Goal: Task Accomplishment & Management: Complete application form

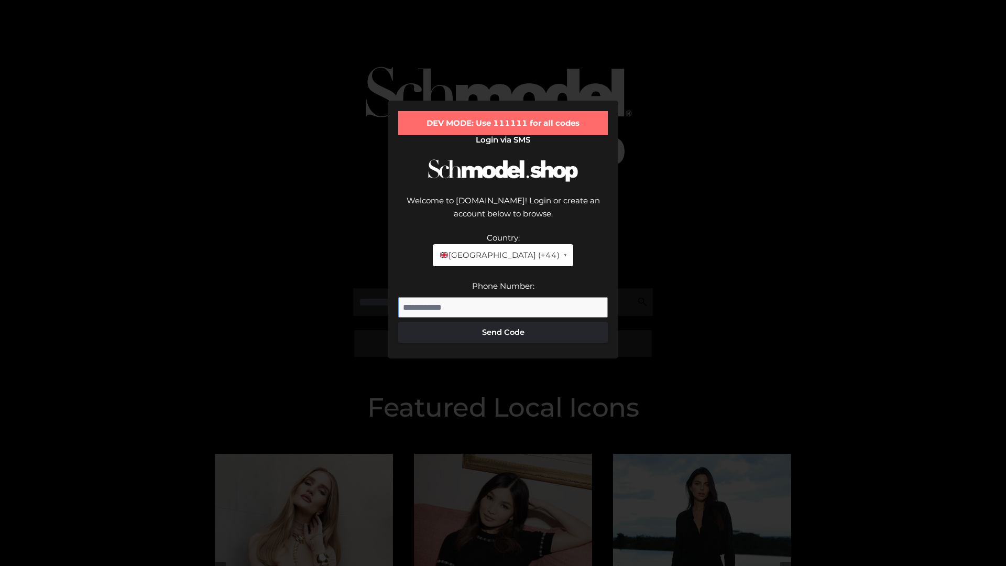
click at [503, 297] on input "Phone Number:" at bounding box center [503, 307] width 210 height 21
type input "**********"
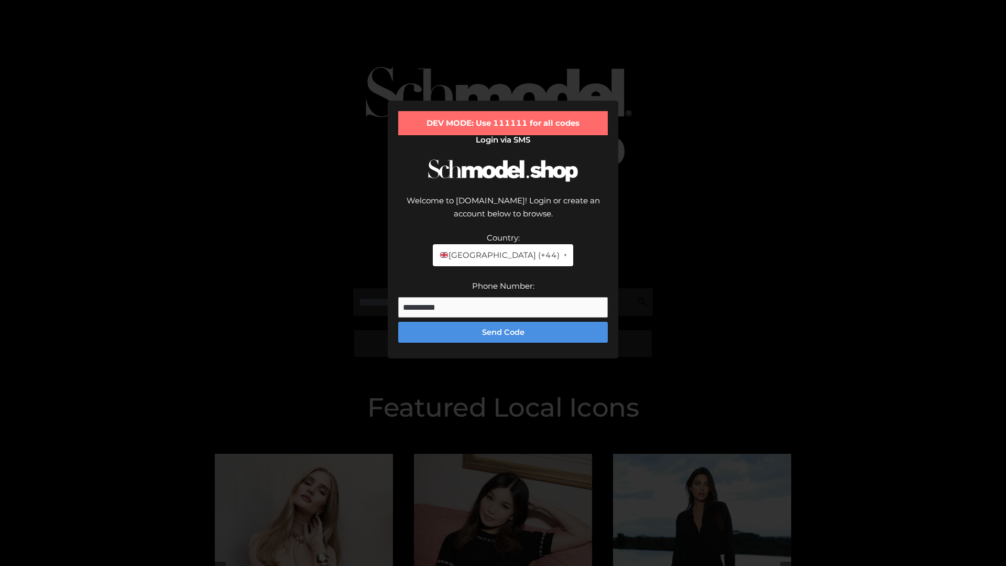
click at [503, 322] on button "Send Code" at bounding box center [503, 332] width 210 height 21
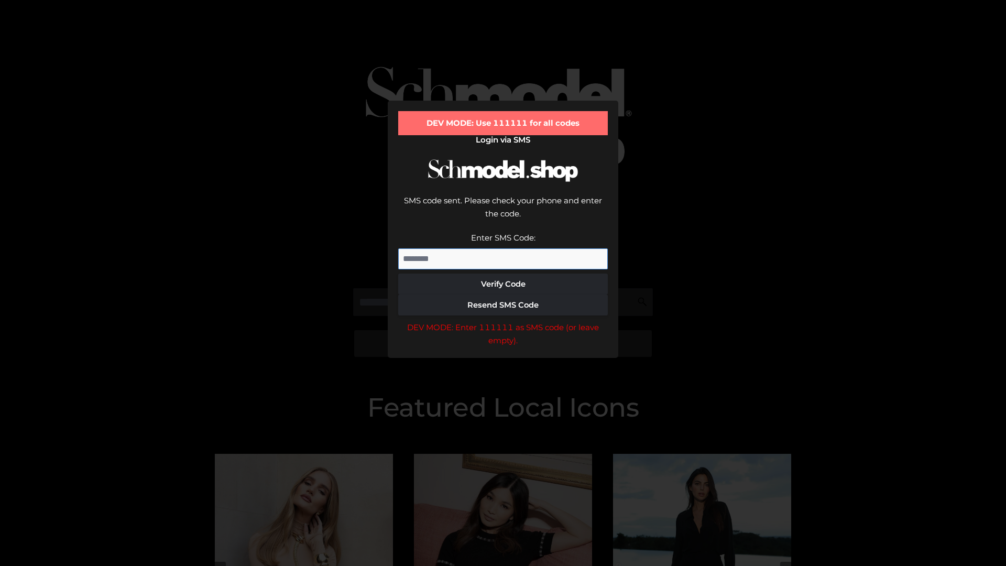
click at [503, 248] on input "Enter SMS Code:" at bounding box center [503, 258] width 210 height 21
type input "******"
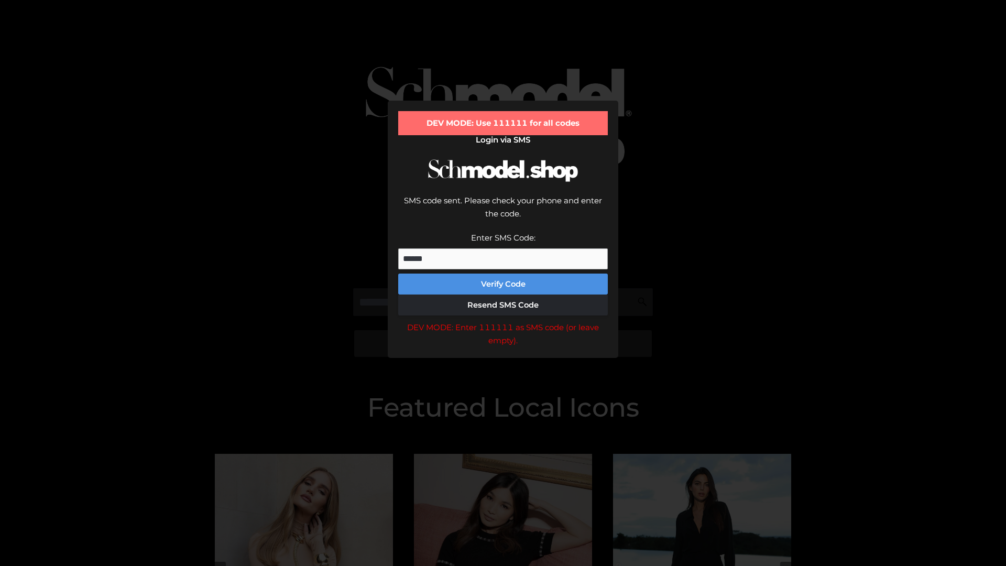
click at [503, 273] on button "Verify Code" at bounding box center [503, 283] width 210 height 21
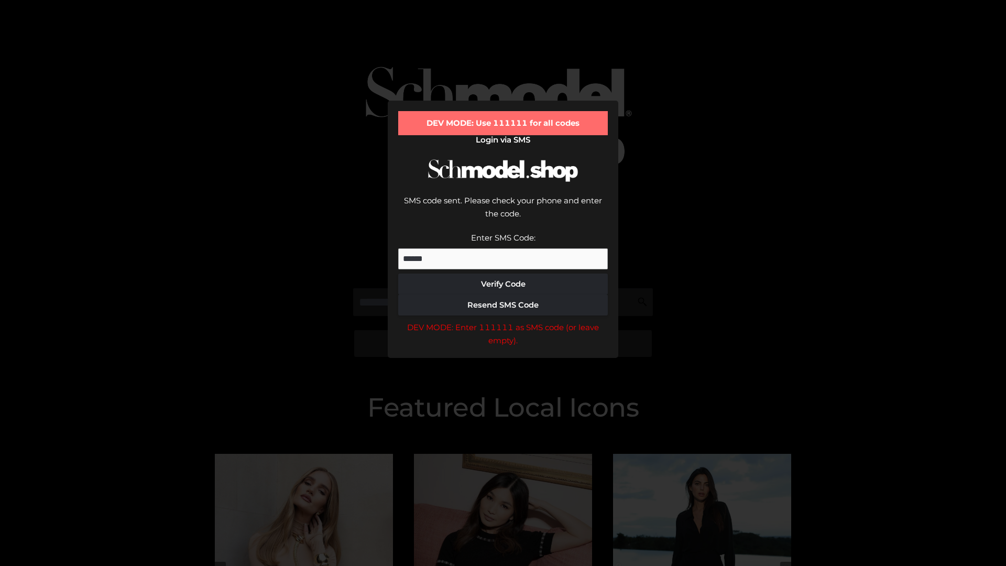
click at [503, 321] on div "DEV MODE: Enter 111111 as SMS code (or leave empty)." at bounding box center [503, 334] width 210 height 27
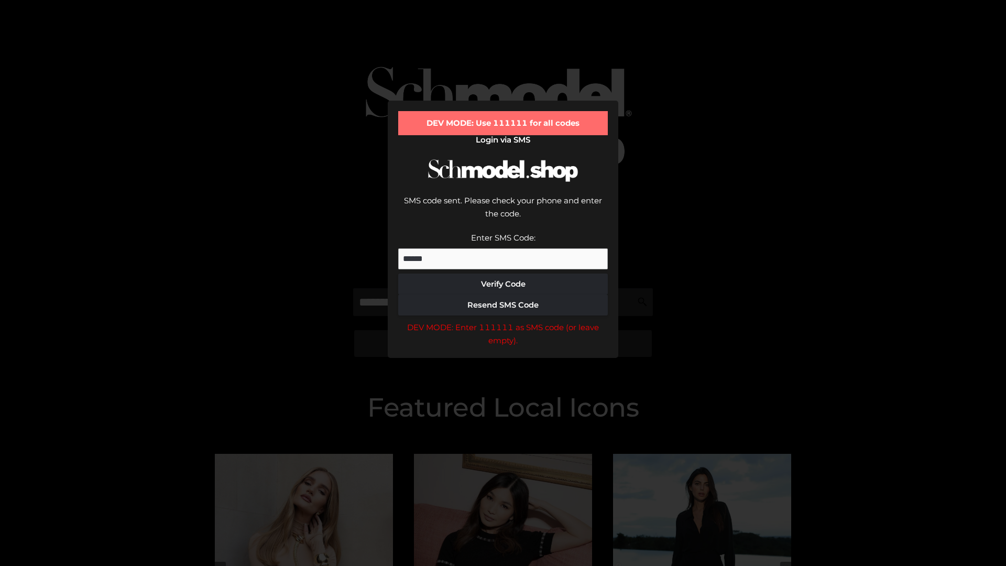
click at [503, 321] on div "DEV MODE: Enter 111111 as SMS code (or leave empty)." at bounding box center [503, 334] width 210 height 27
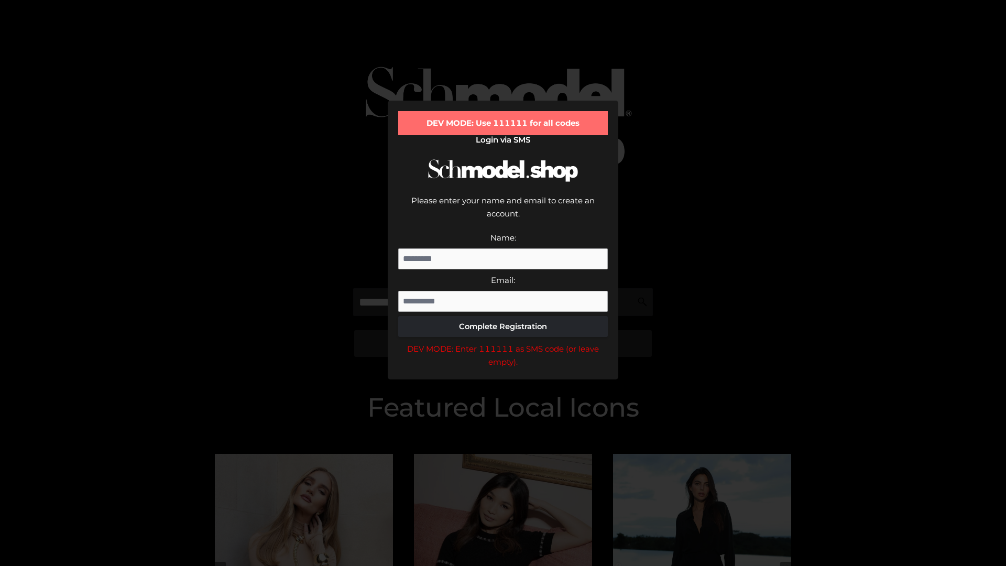
click at [503, 342] on div "DEV MODE: Enter 111111 as SMS code (or leave empty)." at bounding box center [503, 355] width 210 height 27
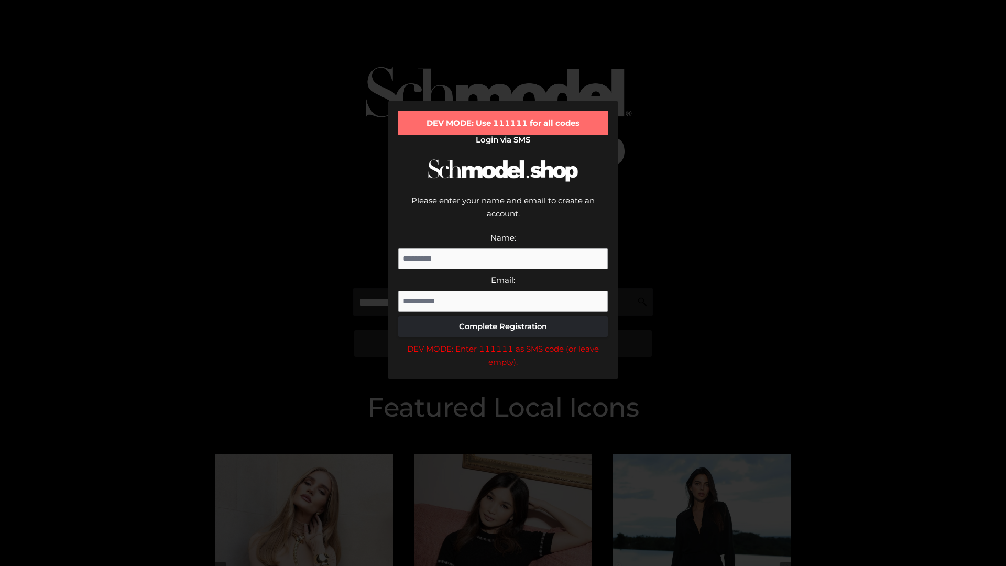
click at [503, 342] on div "DEV MODE: Enter 111111 as SMS code (or leave empty)." at bounding box center [503, 355] width 210 height 27
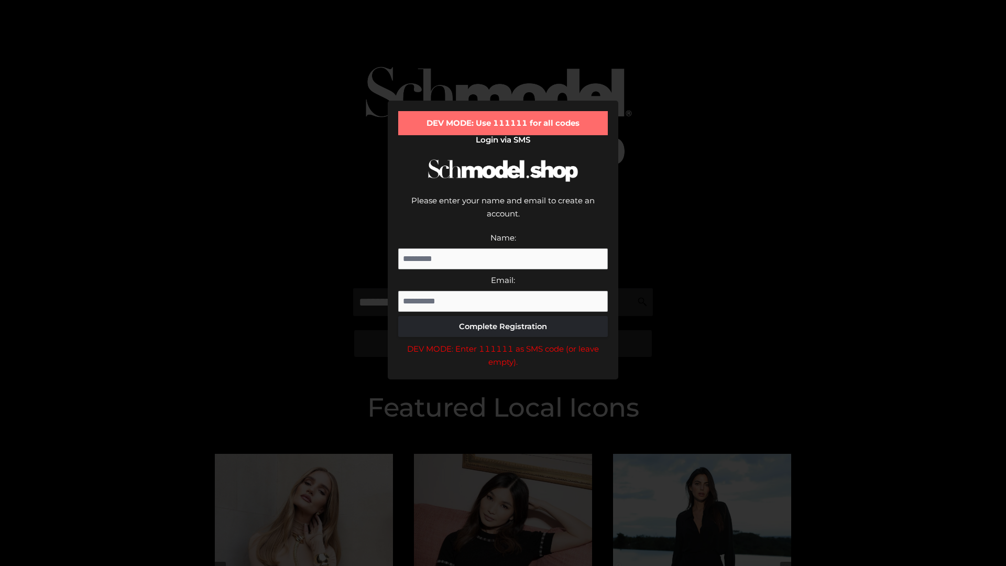
click at [503, 342] on div "DEV MODE: Enter 111111 as SMS code (or leave empty)." at bounding box center [503, 355] width 210 height 27
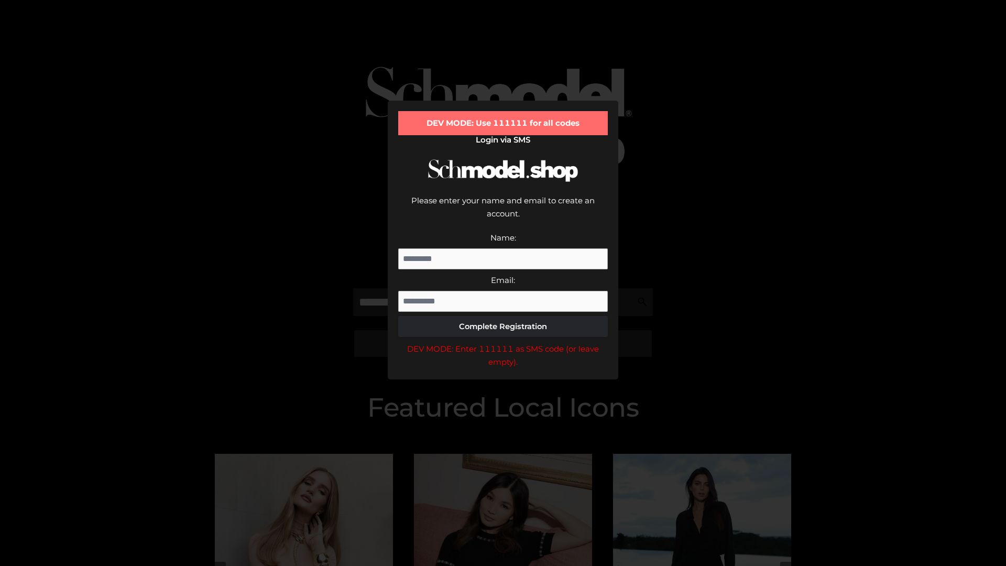
click at [503, 342] on div "DEV MODE: Enter 111111 as SMS code (or leave empty)." at bounding box center [503, 355] width 210 height 27
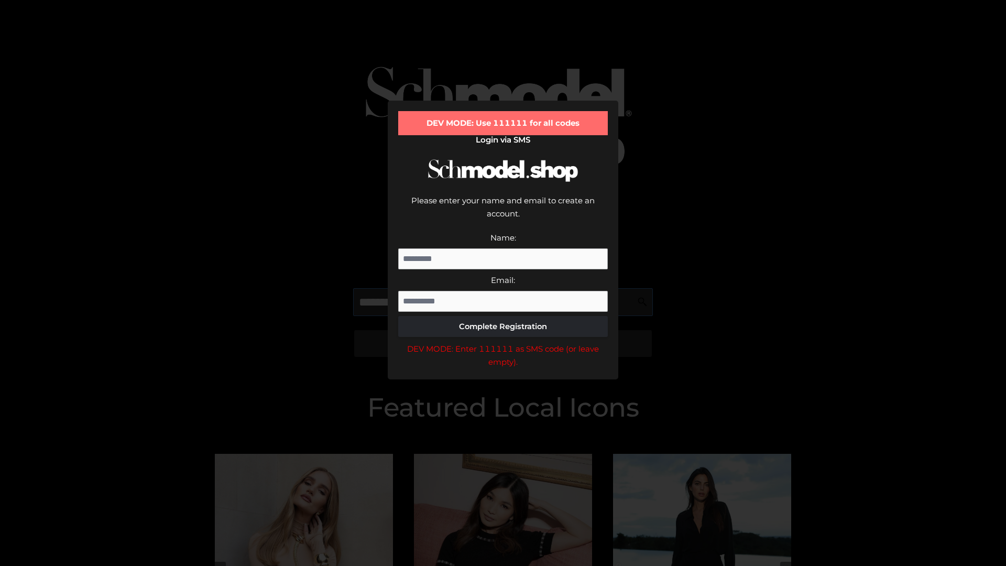
scroll to position [0, 26]
click at [503, 342] on div "DEV MODE: Enter 111111 as SMS code (or leave empty)." at bounding box center [503, 355] width 210 height 27
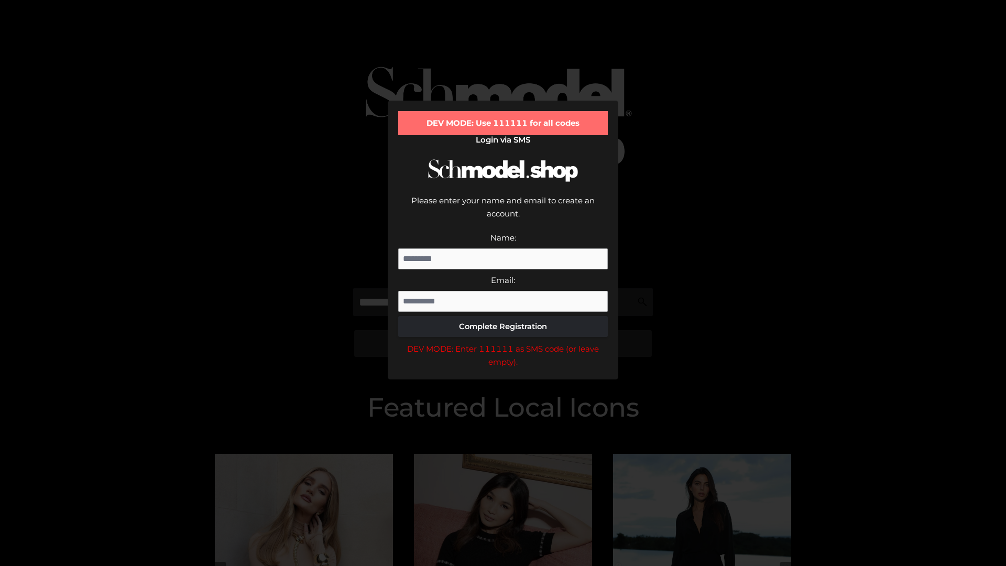
click at [503, 342] on div "DEV MODE: Enter 111111 as SMS code (or leave empty)." at bounding box center [503, 355] width 210 height 27
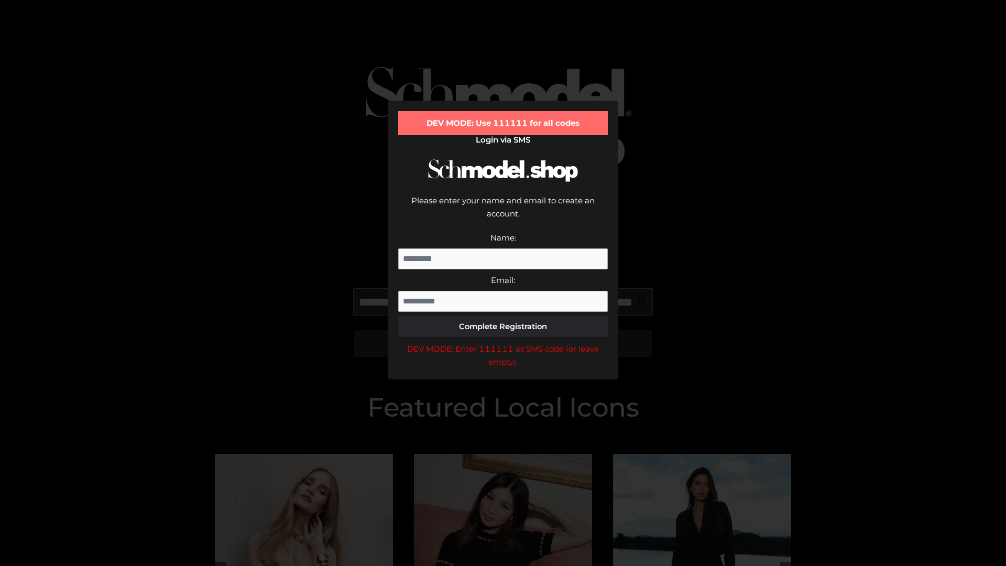
scroll to position [0, 92]
click at [503, 342] on div "DEV MODE: Enter 111111 as SMS code (or leave empty)." at bounding box center [503, 355] width 210 height 27
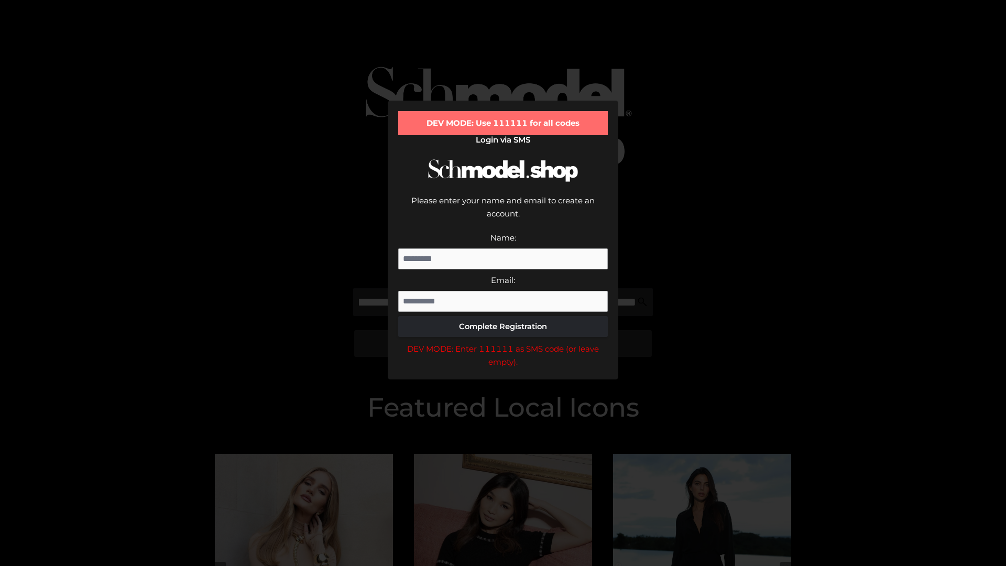
click at [503, 342] on div "DEV MODE: Enter 111111 as SMS code (or leave empty)." at bounding box center [503, 355] width 210 height 27
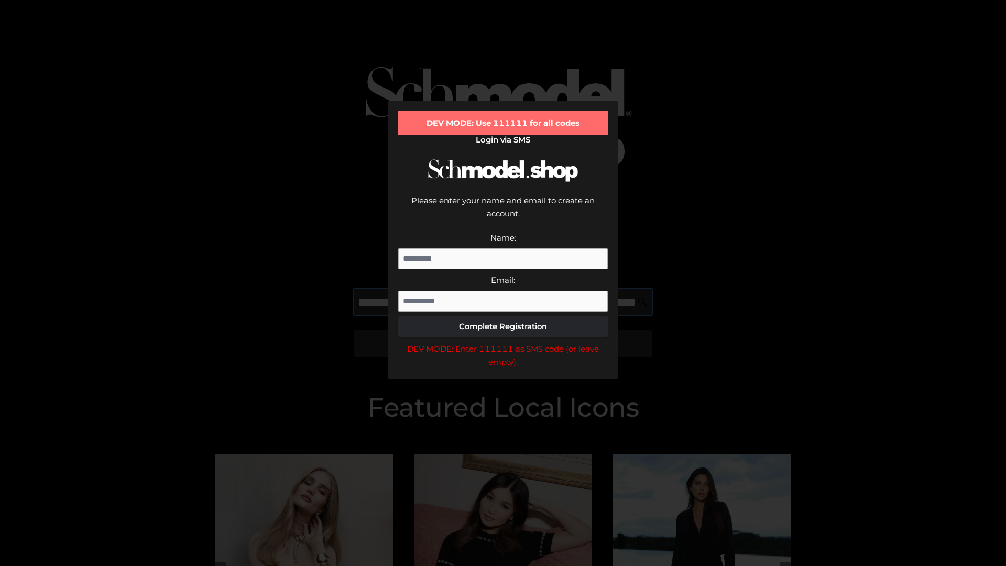
scroll to position [0, 152]
click at [503, 342] on div "DEV MODE: Enter 111111 as SMS code (or leave empty)." at bounding box center [503, 355] width 210 height 27
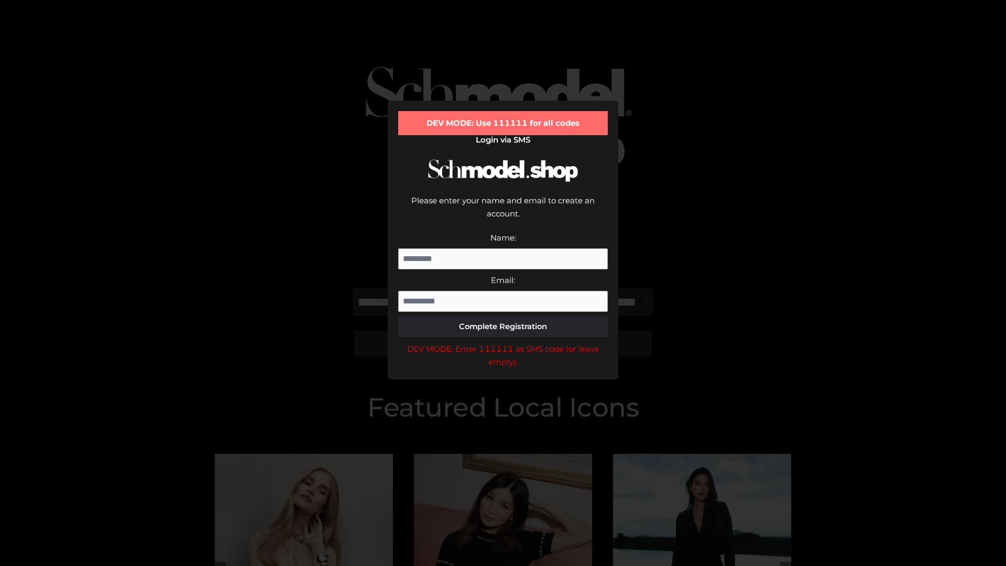
click at [503, 342] on div "DEV MODE: Enter 111111 as SMS code (or leave empty)." at bounding box center [503, 355] width 210 height 27
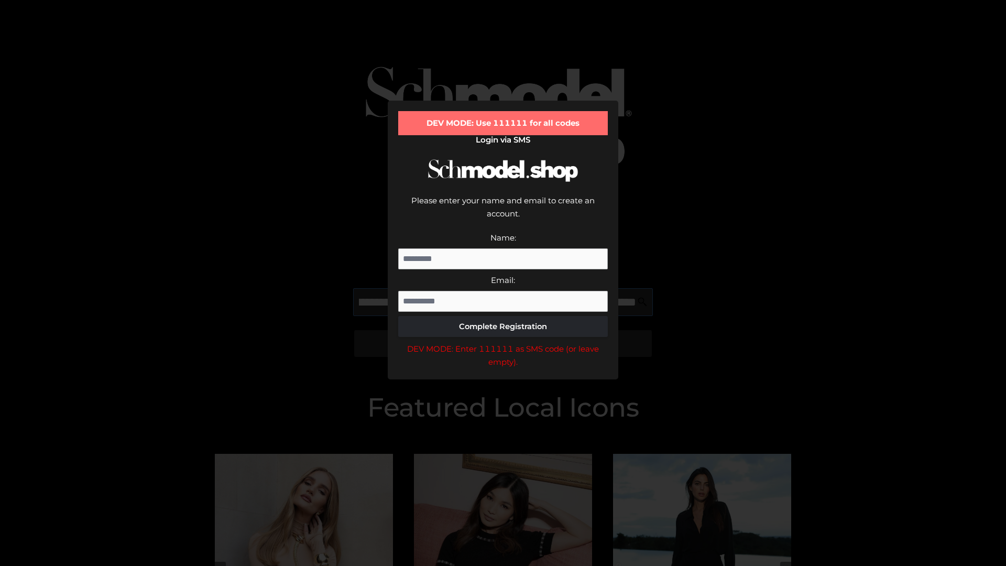
scroll to position [0, 216]
click at [503, 342] on div "DEV MODE: Enter 111111 as SMS code (or leave empty)." at bounding box center [503, 355] width 210 height 27
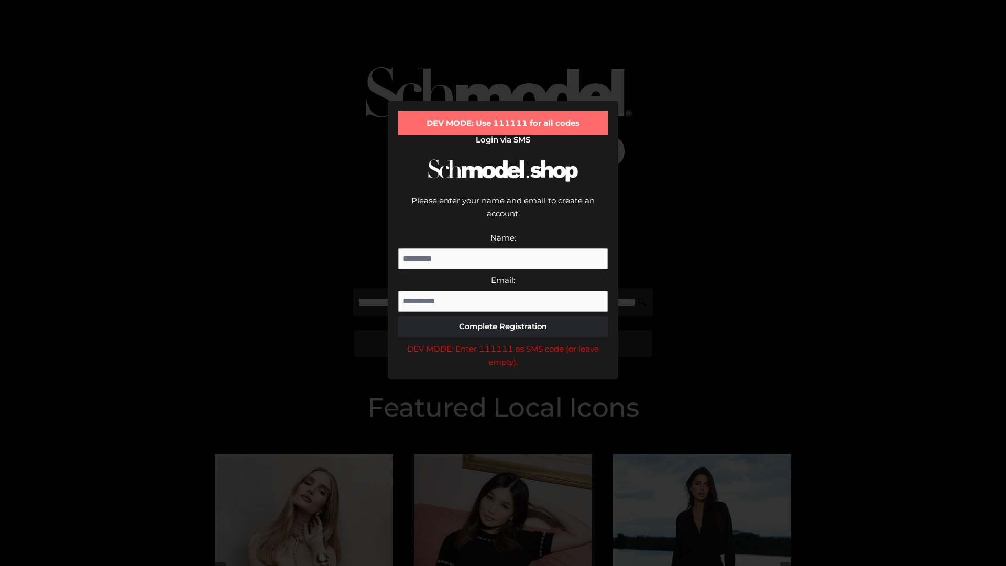
click at [503, 342] on div "DEV MODE: Enter 111111 as SMS code (or leave empty)." at bounding box center [503, 355] width 210 height 27
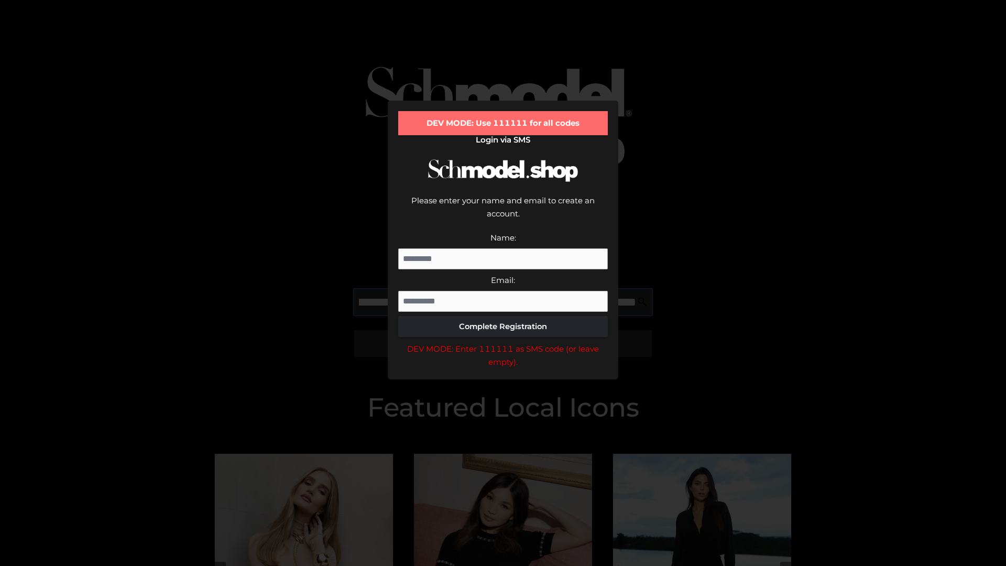
scroll to position [0, 281]
click at [503, 342] on div "DEV MODE: Enter 111111 as SMS code (or leave empty)." at bounding box center [503, 355] width 210 height 27
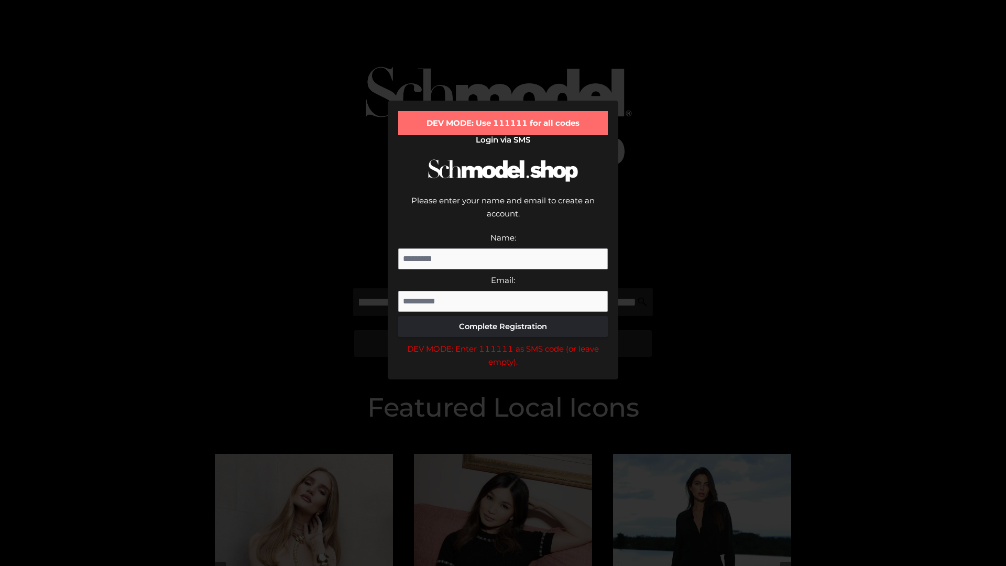
click at [503, 342] on div "DEV MODE: Enter 111111 as SMS code (or leave empty)." at bounding box center [503, 355] width 210 height 27
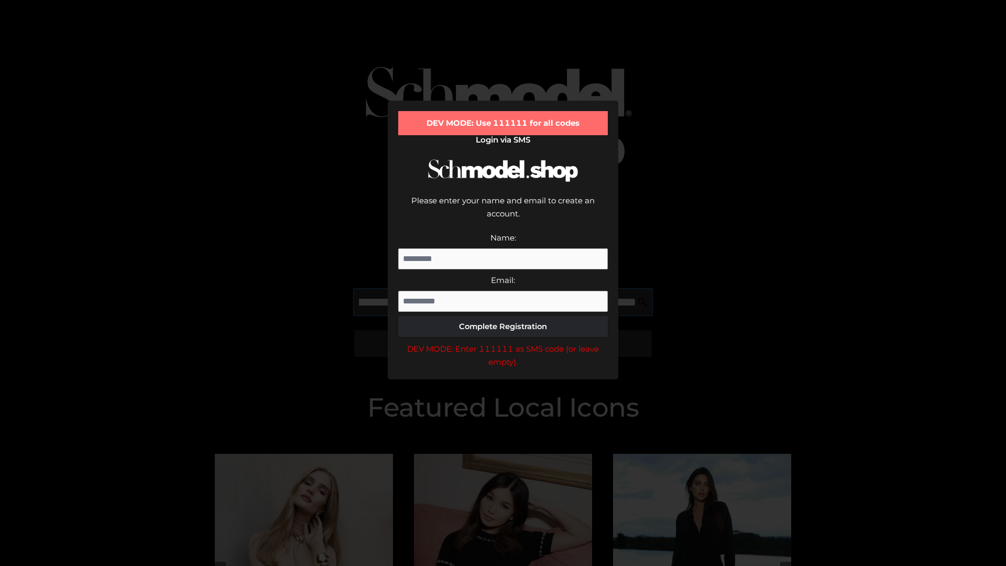
scroll to position [0, 342]
click at [503, 342] on div "DEV MODE: Enter 111111 as SMS code (or leave empty)." at bounding box center [503, 355] width 210 height 27
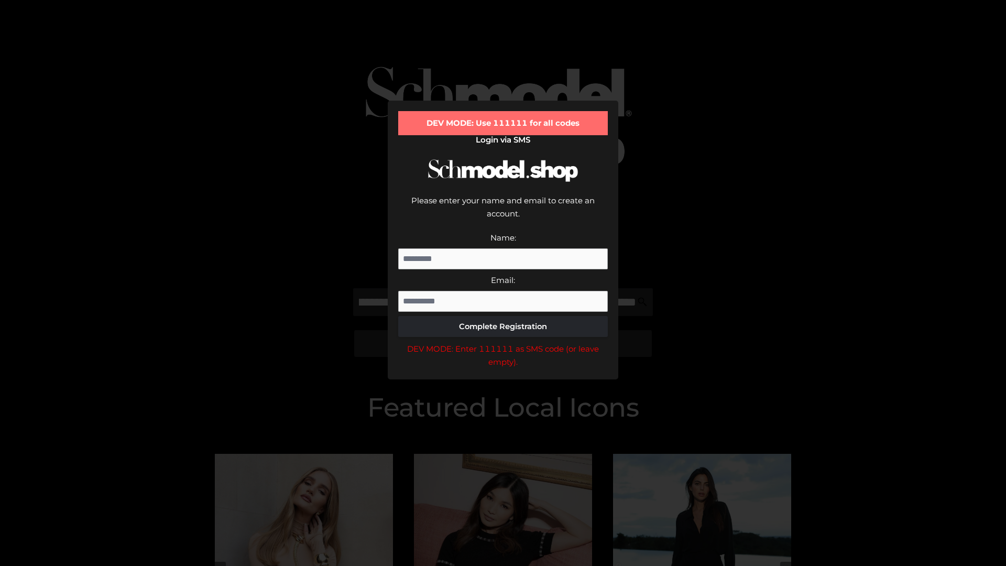
click at [503, 342] on div "DEV MODE: Enter 111111 as SMS code (or leave empty)." at bounding box center [503, 355] width 210 height 27
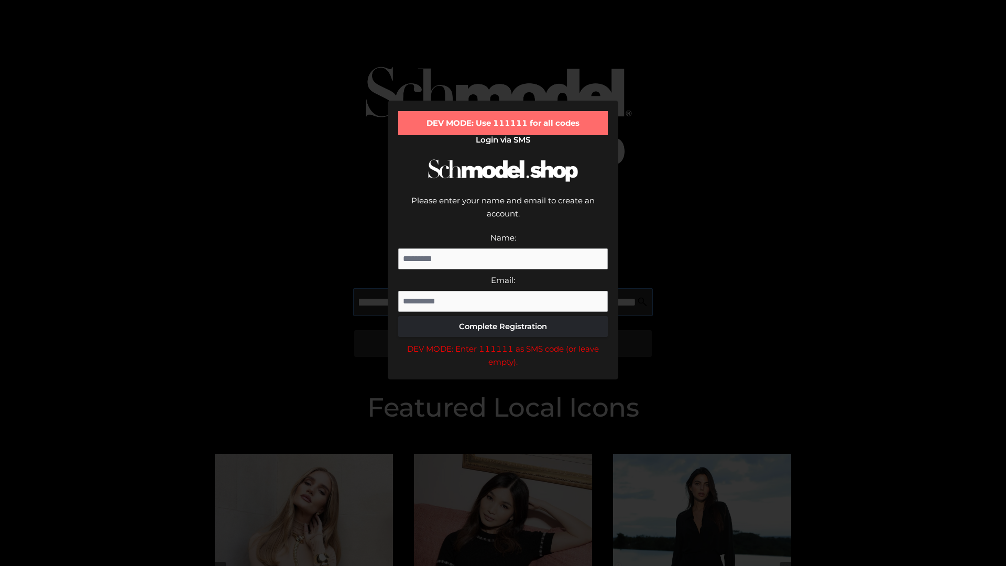
scroll to position [0, 405]
click at [503, 342] on div "DEV MODE: Enter 111111 as SMS code (or leave empty)." at bounding box center [503, 355] width 210 height 27
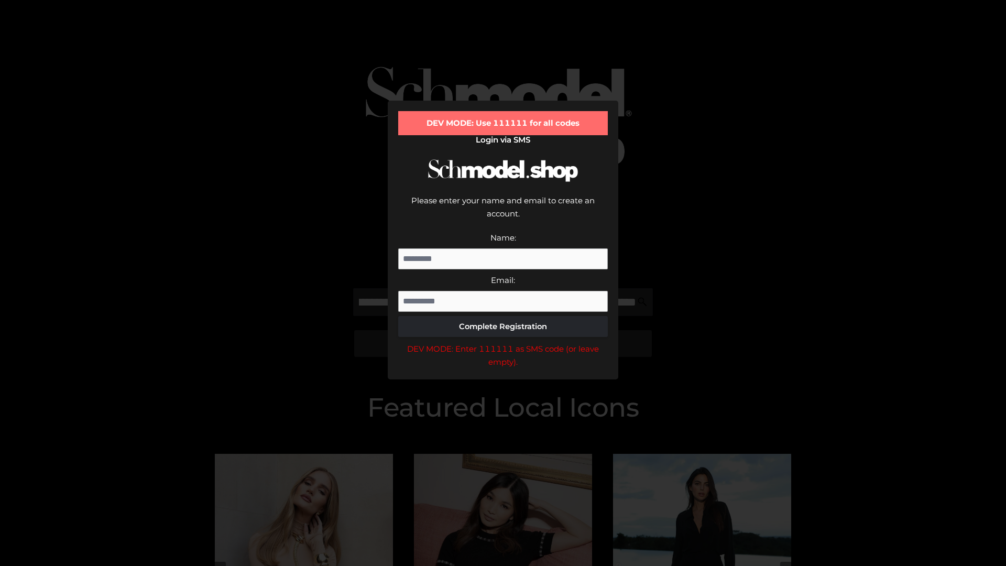
click at [503, 342] on div "DEV MODE: Enter 111111 as SMS code (or leave empty)." at bounding box center [503, 355] width 210 height 27
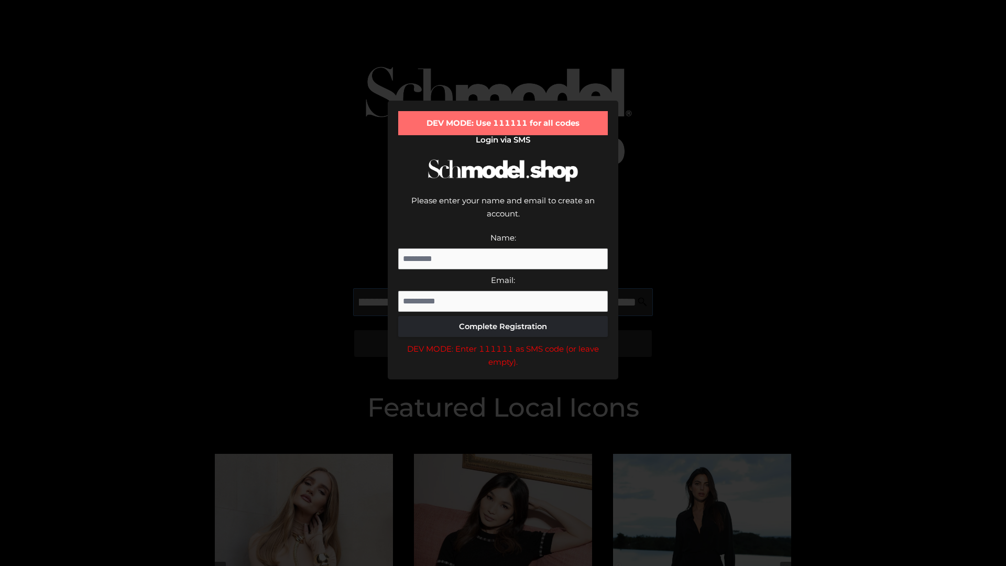
scroll to position [0, 471]
click at [503, 342] on div "DEV MODE: Enter 111111 as SMS code (or leave empty)." at bounding box center [503, 355] width 210 height 27
type input "**********"
click at [503, 342] on div "DEV MODE: Enter 111111 as SMS code (or leave empty)." at bounding box center [503, 355] width 210 height 27
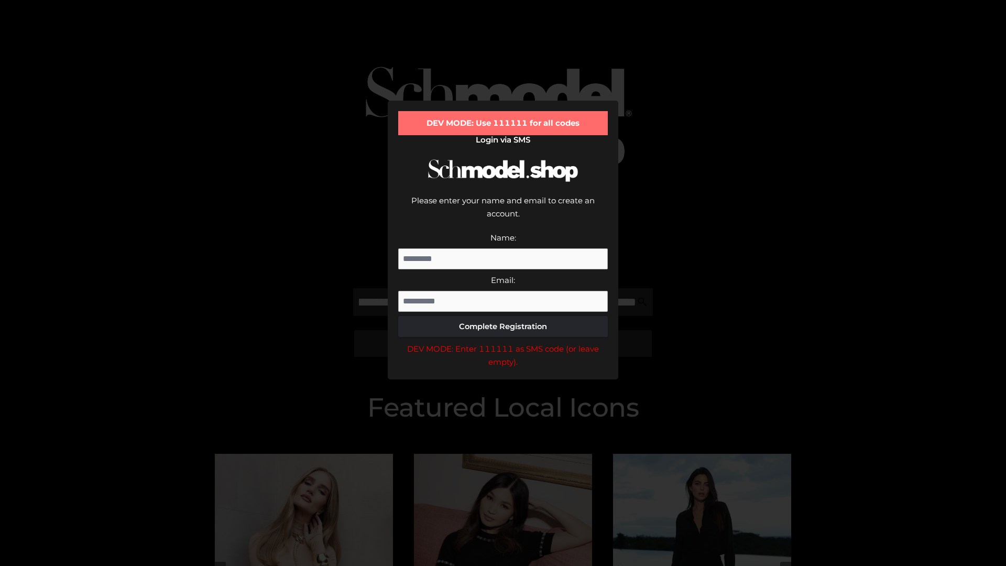
scroll to position [0, 0]
